Goal: Information Seeking & Learning: Learn about a topic

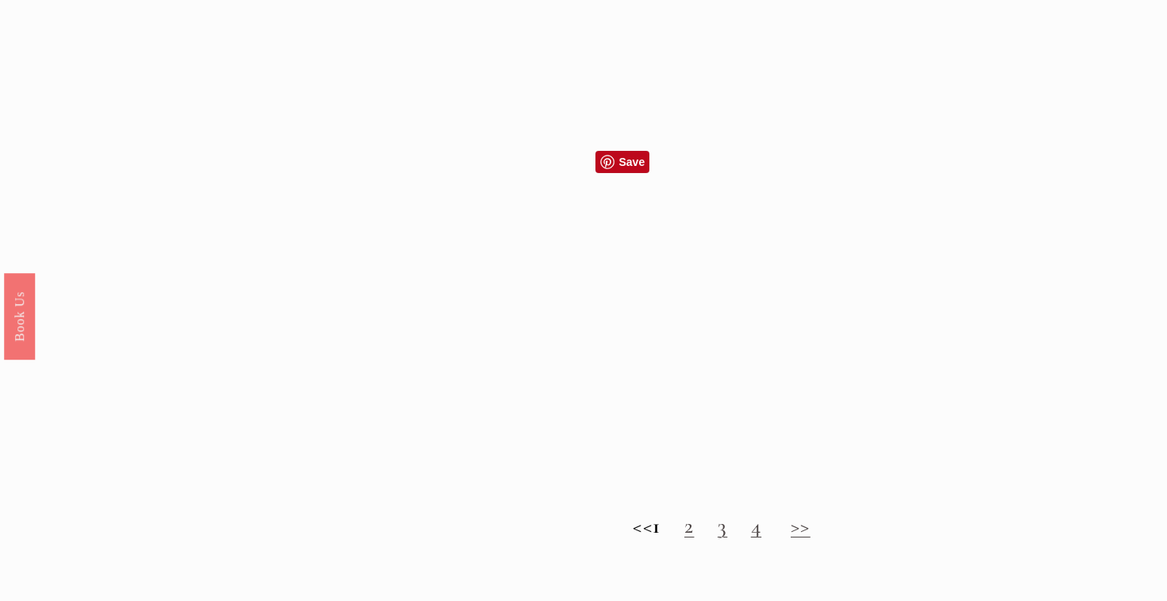
scroll to position [1347, 0]
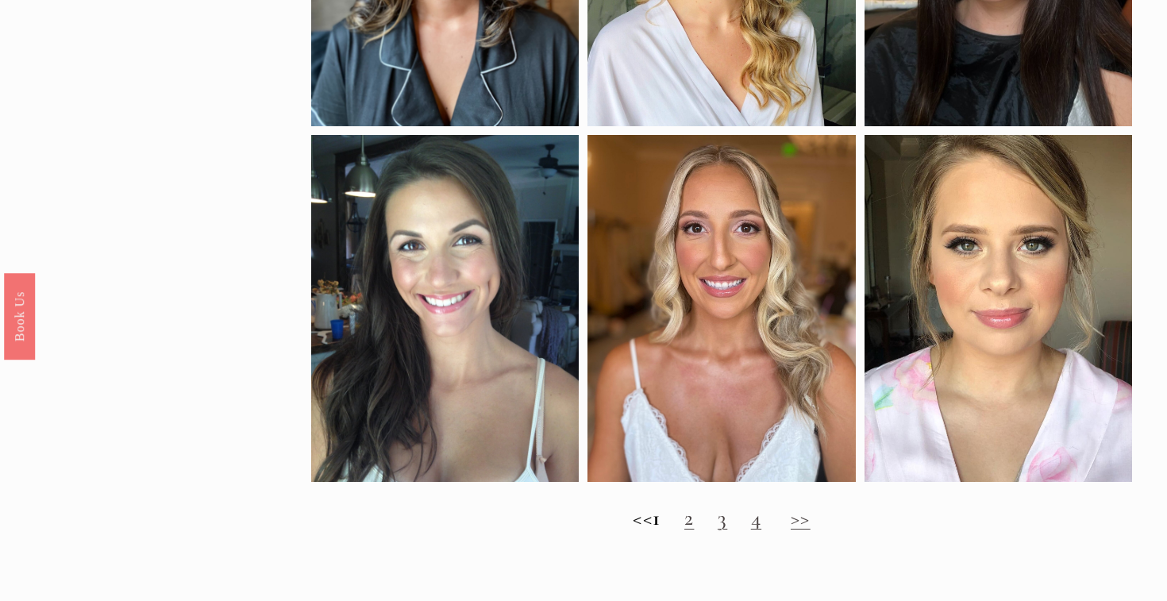
click at [811, 522] on link ">>" at bounding box center [801, 518] width 20 height 26
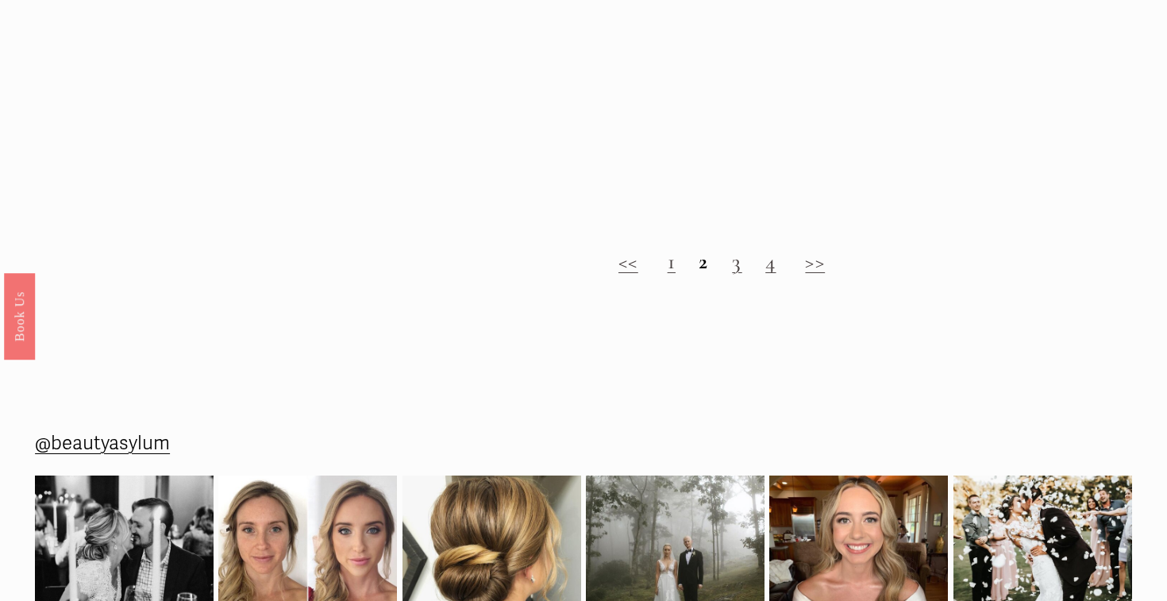
scroll to position [1583, 0]
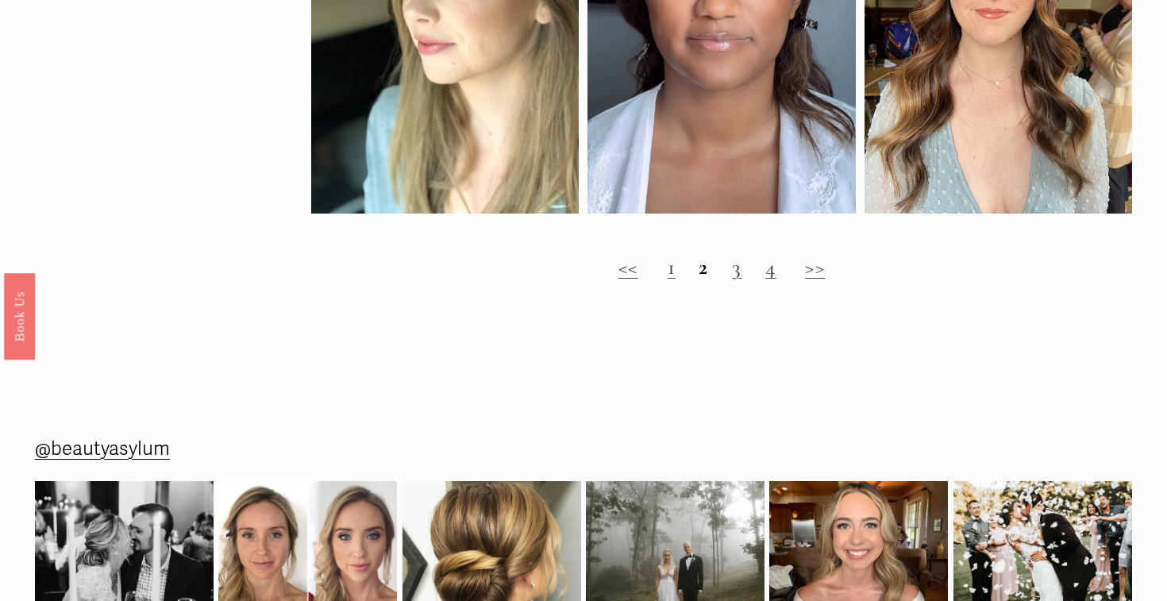
click at [811, 269] on link ">>" at bounding box center [815, 267] width 20 height 26
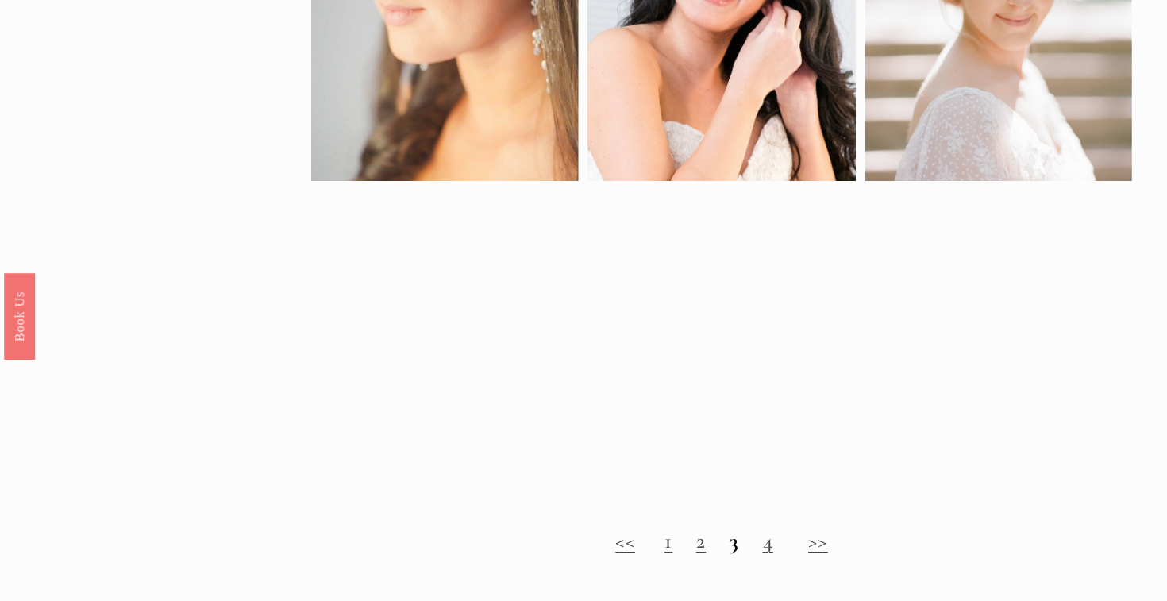
scroll to position [994, 0]
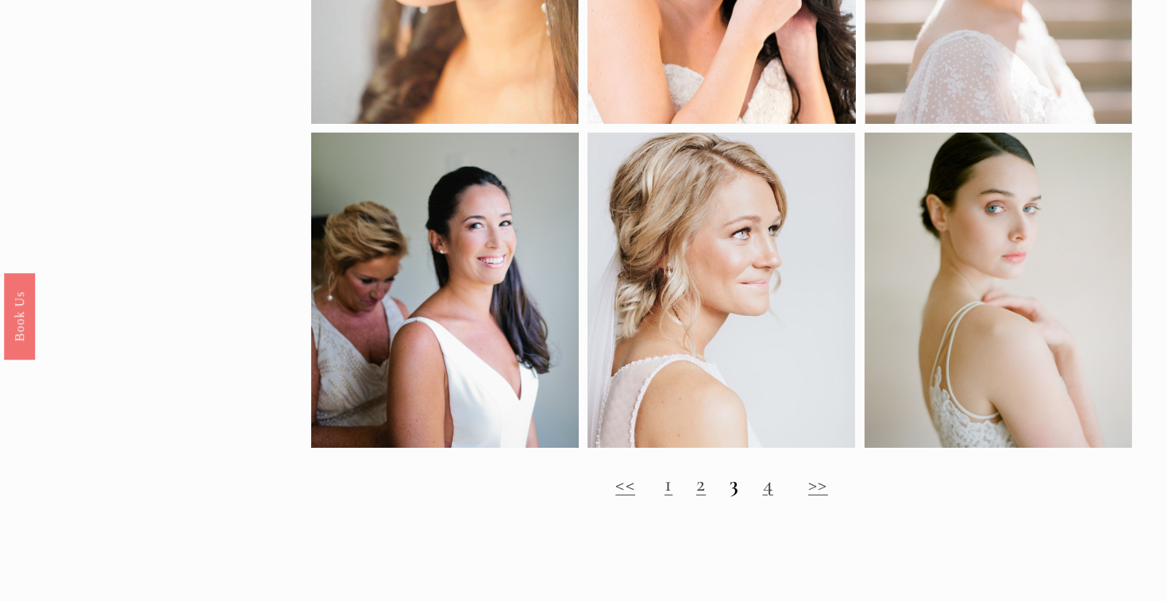
click at [824, 485] on link ">>" at bounding box center [818, 484] width 20 height 26
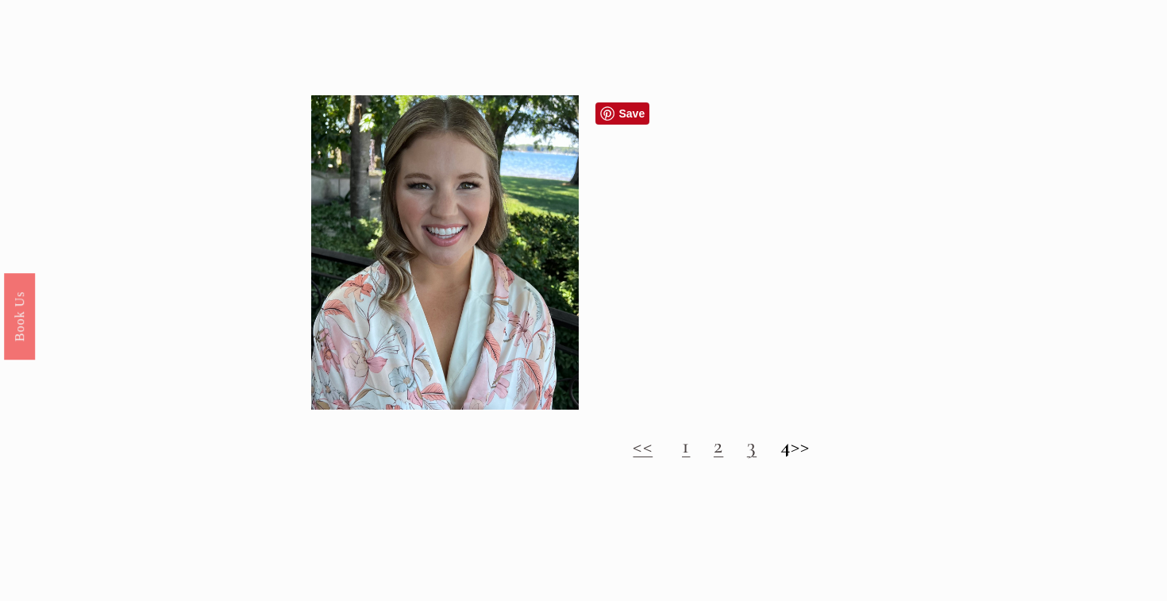
scroll to position [1563, 0]
